Goal: Task Accomplishment & Management: Complete application form

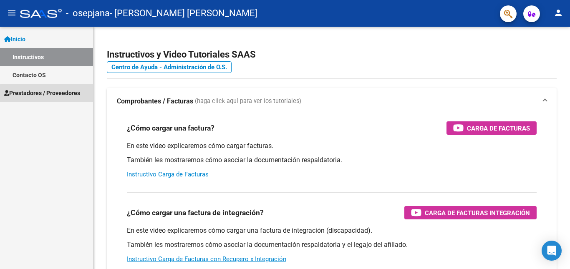
click at [58, 98] on link "Prestadores / Proveedores" at bounding box center [46, 93] width 93 height 18
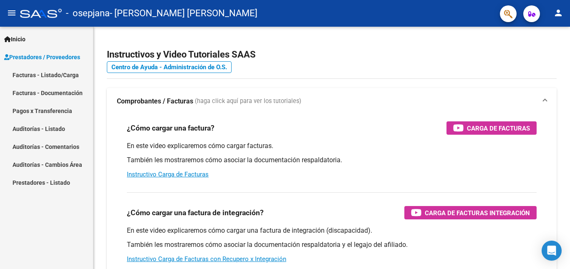
click at [68, 76] on link "Facturas - Listado/Carga" at bounding box center [46, 75] width 93 height 18
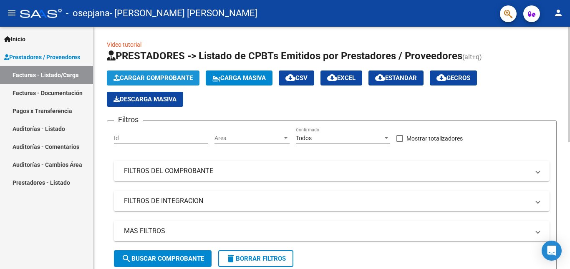
click at [140, 73] on button "Cargar Comprobante" at bounding box center [153, 77] width 93 height 15
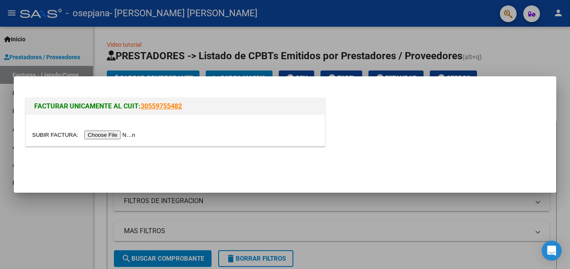
click at [111, 135] on input "file" at bounding box center [85, 135] width 106 height 9
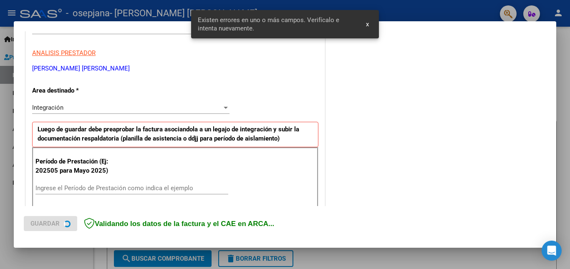
scroll to position [187, 0]
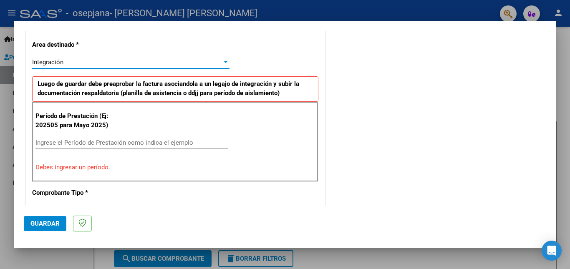
click at [225, 62] on div at bounding box center [226, 62] width 4 height 2
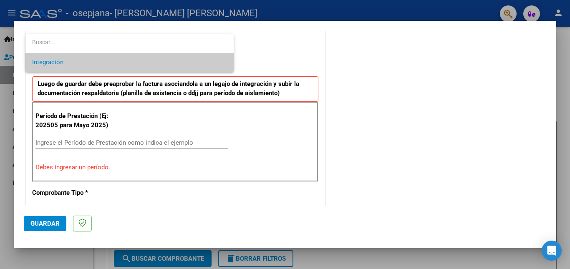
click at [225, 62] on span "Integración" at bounding box center [129, 62] width 195 height 19
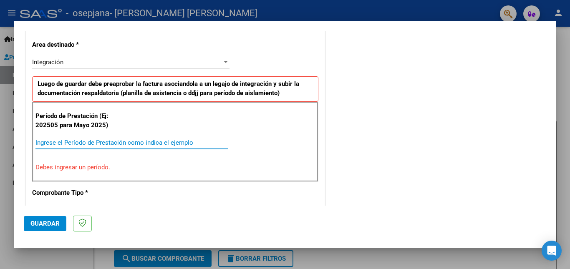
click at [85, 144] on input "Ingrese el Período de Prestación como indica el ejemplo" at bounding box center [131, 143] width 193 height 8
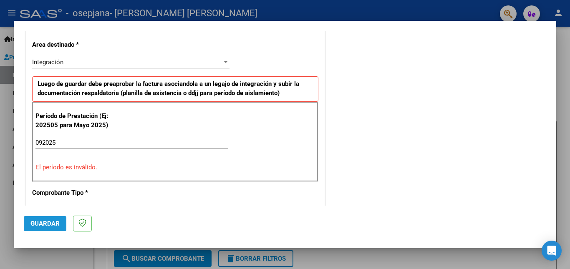
click at [52, 224] on span "Guardar" at bounding box center [44, 224] width 29 height 8
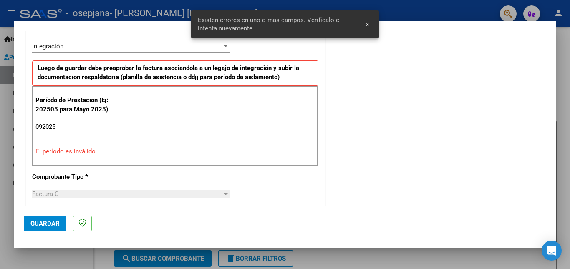
click at [368, 24] on span "x" at bounding box center [367, 24] width 3 height 8
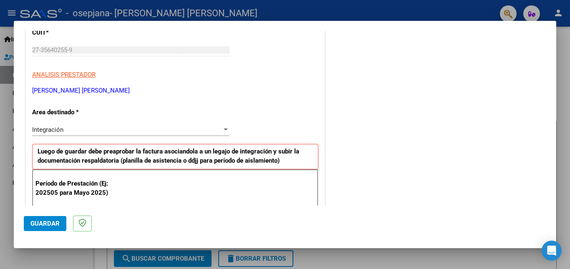
scroll to position [161, 0]
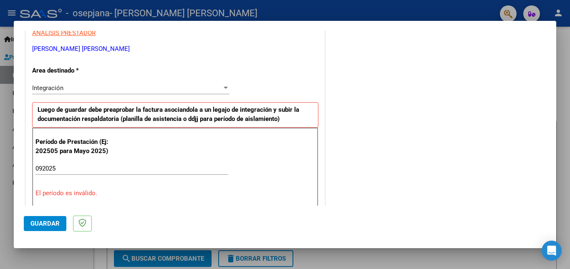
click at [85, 174] on div "092025 Ingrese el Período de Prestación como indica el ejemplo" at bounding box center [131, 168] width 193 height 13
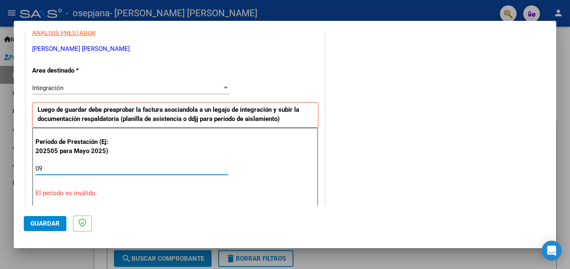
type input "0"
type input "202509"
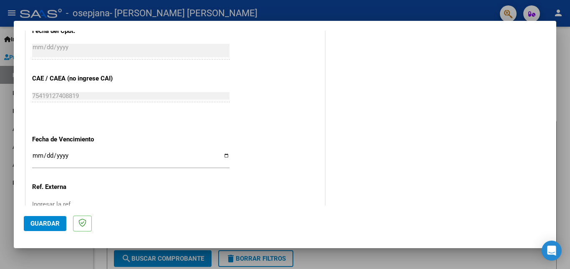
scroll to position [559, 0]
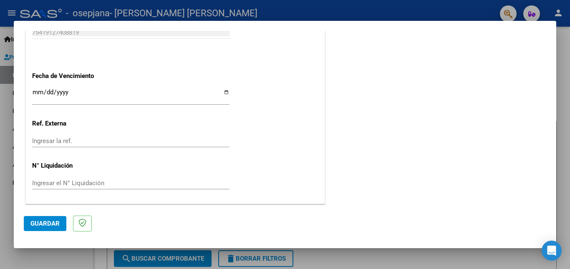
click at [226, 93] on input "Ingresar la fecha" at bounding box center [130, 95] width 197 height 13
click at [222, 93] on input "Ingresar la fecha" at bounding box center [130, 95] width 197 height 13
type input "[DATE]"
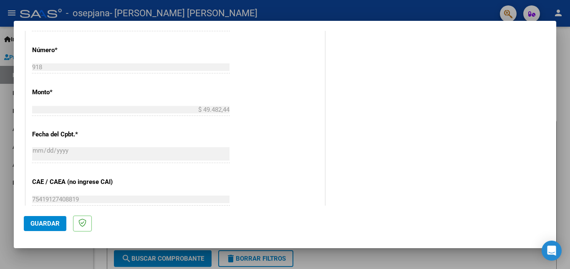
scroll to position [518, 0]
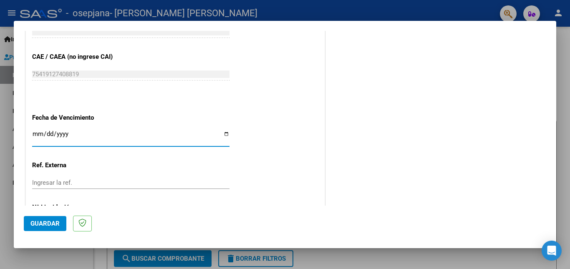
click at [33, 218] on button "Guardar" at bounding box center [45, 223] width 43 height 15
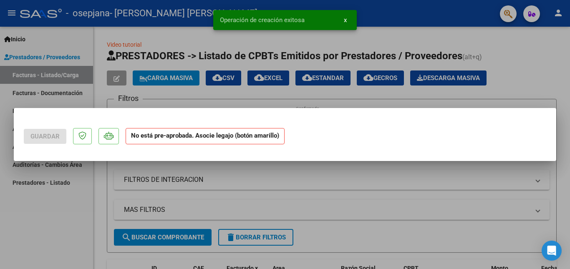
scroll to position [0, 0]
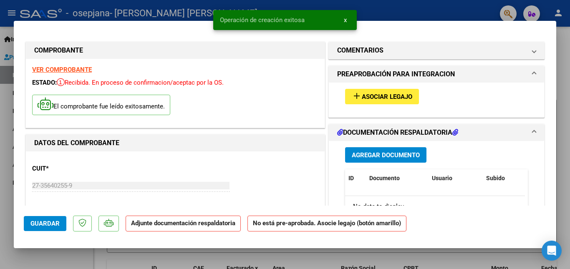
click at [352, 96] on mat-icon "add" at bounding box center [357, 96] width 10 height 10
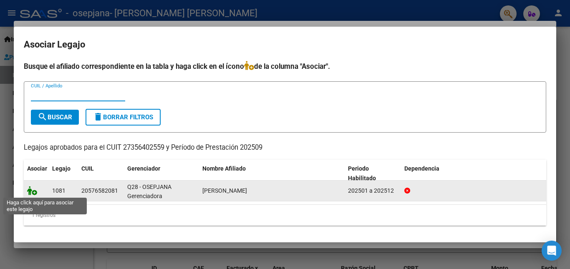
click at [33, 191] on icon at bounding box center [32, 190] width 10 height 9
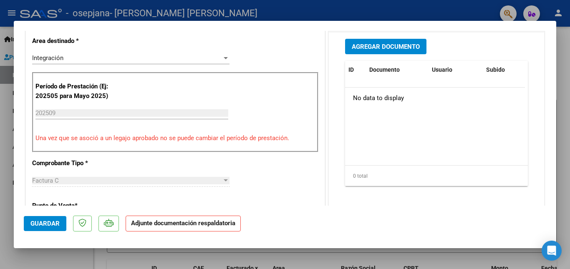
scroll to position [167, 0]
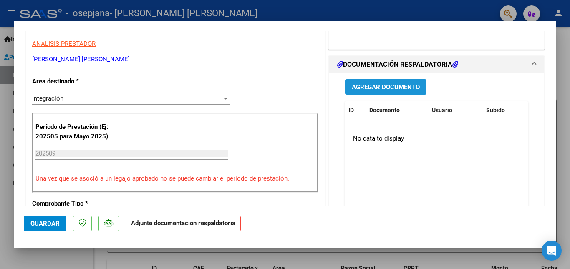
click at [380, 88] on span "Agregar Documento" at bounding box center [386, 87] width 68 height 8
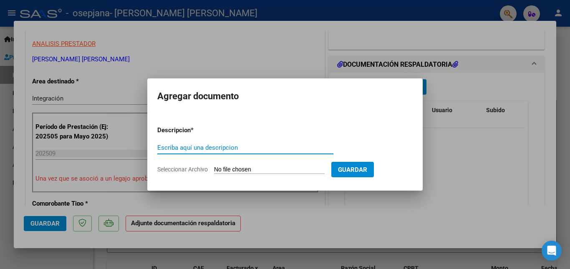
click at [204, 150] on input "Escriba aquí una descripcion" at bounding box center [245, 148] width 176 height 8
type input "Planilla [DATE]"
click at [253, 166] on input "Seleccionar Archivo" at bounding box center [269, 170] width 111 height 8
type input "C:\fakepath\PLANILLA ASISTENCIA FAYON 0925.pdf"
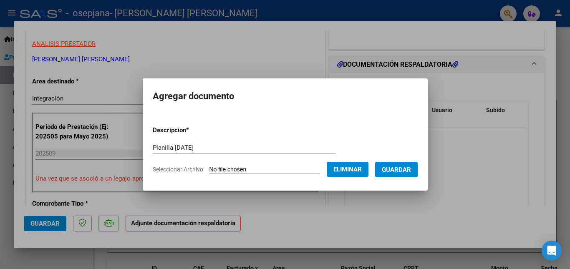
click at [408, 166] on span "Guardar" at bounding box center [396, 170] width 29 height 8
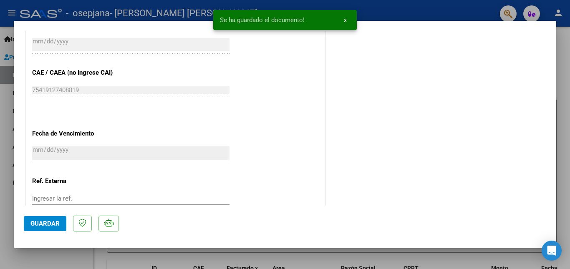
scroll to position [542, 0]
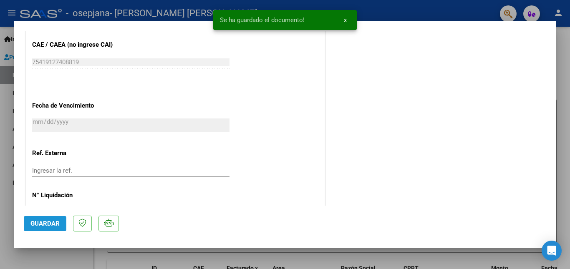
click at [56, 221] on span "Guardar" at bounding box center [44, 224] width 29 height 8
click at [26, 222] on button "Guardar" at bounding box center [45, 223] width 43 height 15
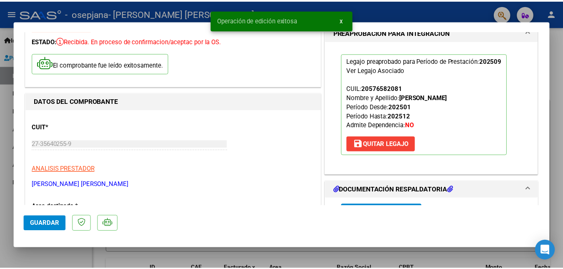
scroll to position [0, 0]
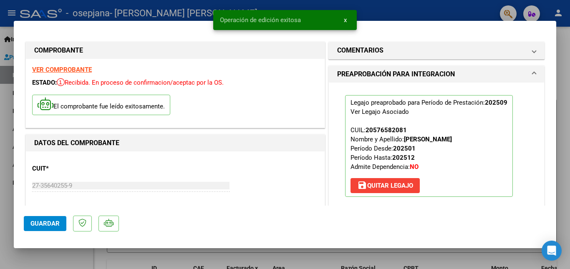
click at [563, 26] on div at bounding box center [285, 134] width 570 height 269
type input "$ 0,00"
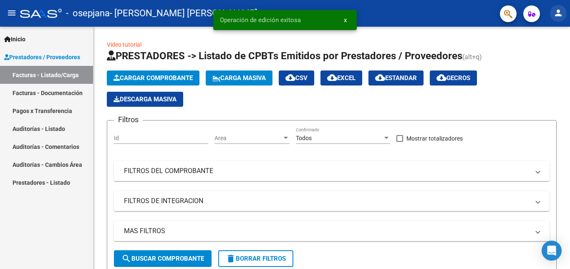
click at [553, 10] on mat-icon "person" at bounding box center [558, 13] width 10 height 10
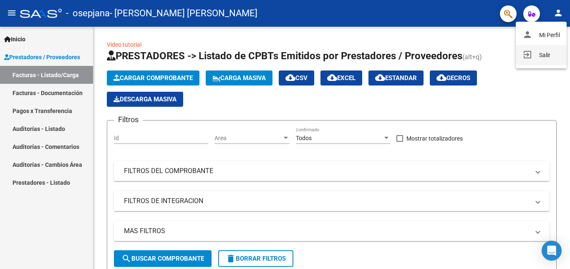
click at [537, 56] on button "exit_to_app Salir" at bounding box center [541, 55] width 51 height 20
